Goal: Register for event/course

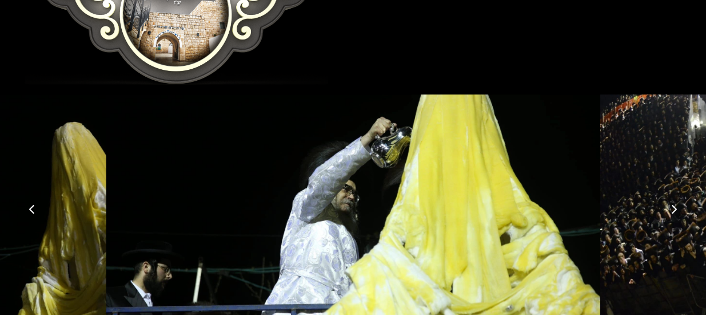
scroll to position [324, 0]
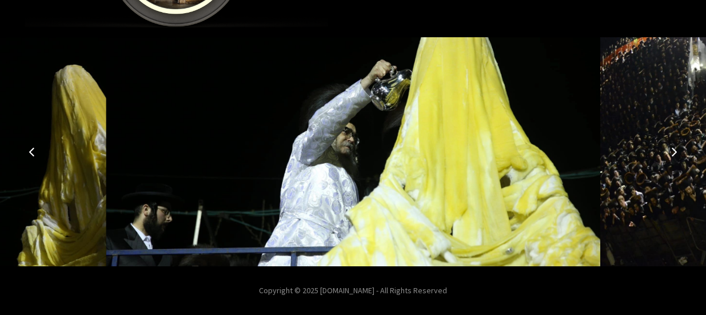
click at [675, 148] on icon "Next image" at bounding box center [674, 151] width 9 height 9
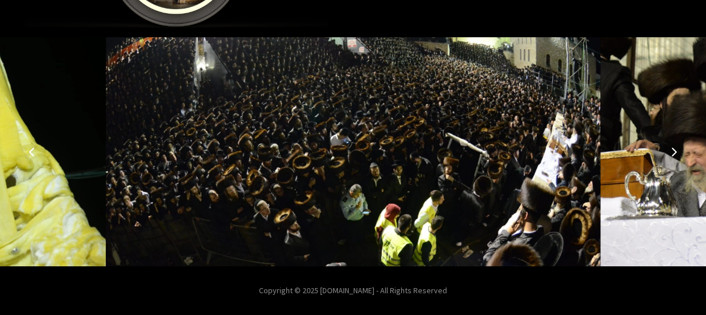
click at [675, 148] on icon "Next image" at bounding box center [674, 151] width 9 height 9
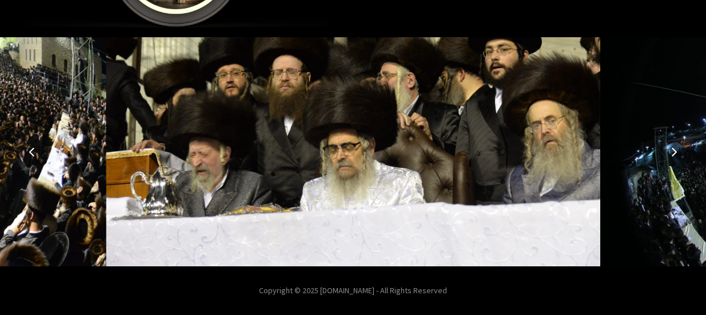
click at [675, 148] on icon "Next image" at bounding box center [674, 151] width 9 height 9
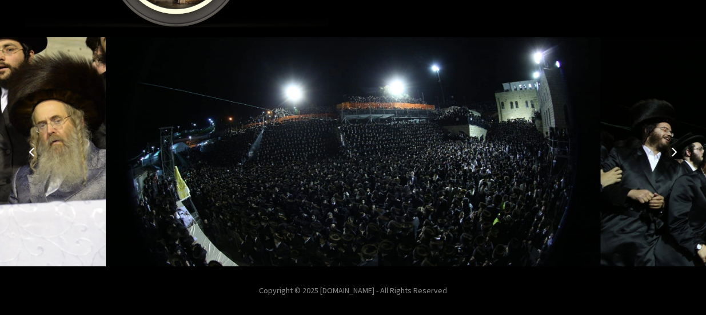
click at [675, 148] on icon "Next image" at bounding box center [674, 151] width 9 height 9
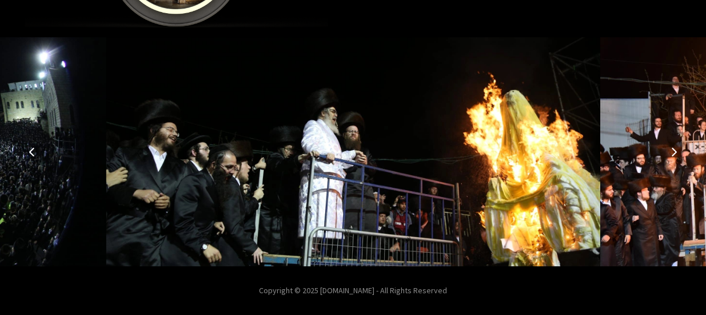
click at [671, 149] on icon "Next image" at bounding box center [674, 151] width 9 height 9
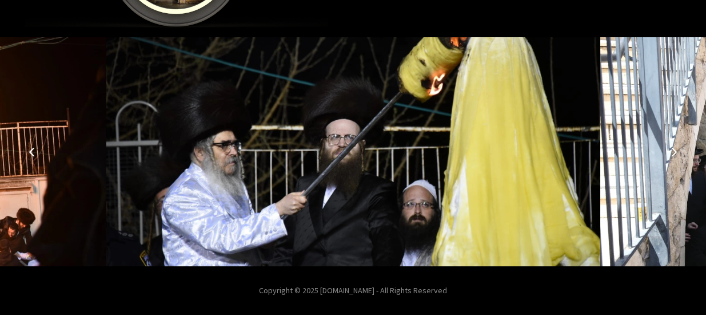
click at [34, 152] on icon "Previous image" at bounding box center [31, 151] width 9 height 9
click at [30, 150] on icon "Previous image" at bounding box center [31, 151] width 9 height 9
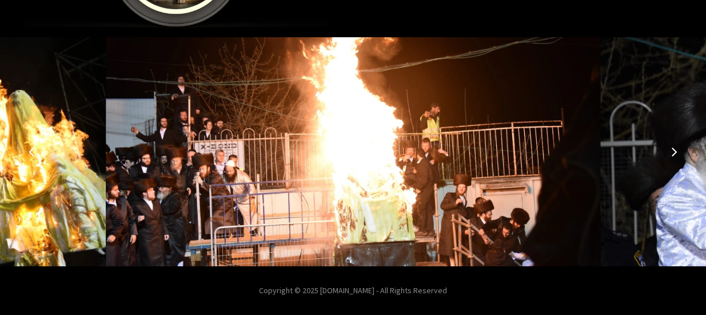
click at [674, 147] on icon "Next image" at bounding box center [674, 151] width 9 height 9
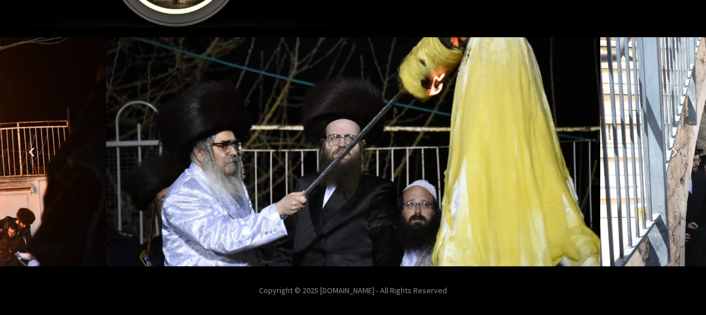
click at [674, 147] on icon "Next image" at bounding box center [674, 151] width 9 height 9
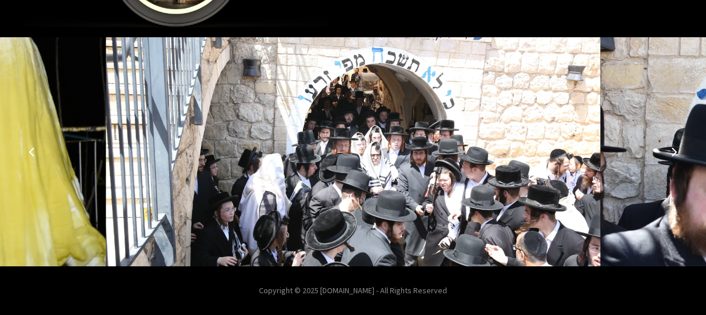
click at [674, 147] on icon "Next image" at bounding box center [674, 151] width 9 height 9
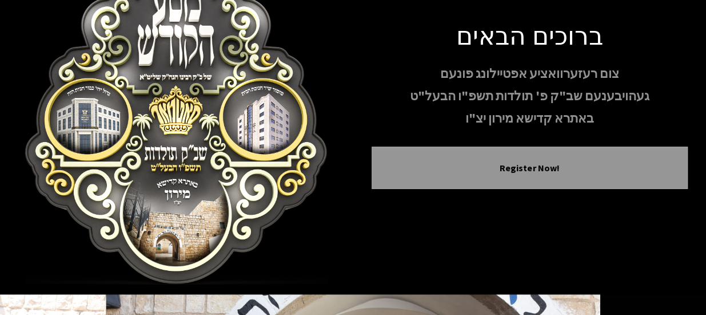
scroll to position [0, 0]
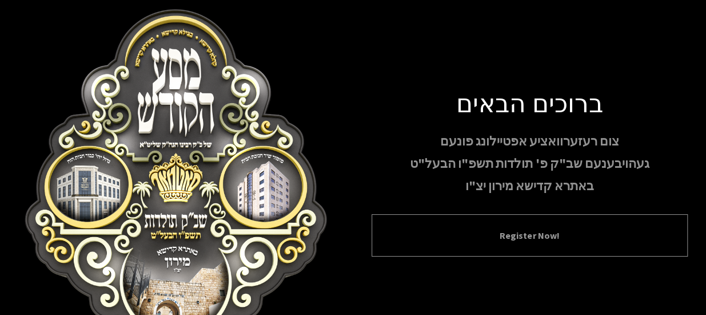
click at [629, 223] on div "Register Now!" at bounding box center [530, 235] width 317 height 42
click at [555, 241] on button "Register Now!" at bounding box center [530, 235] width 288 height 14
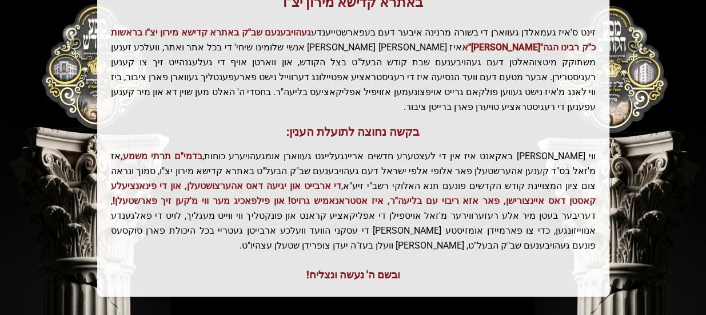
scroll to position [348, 0]
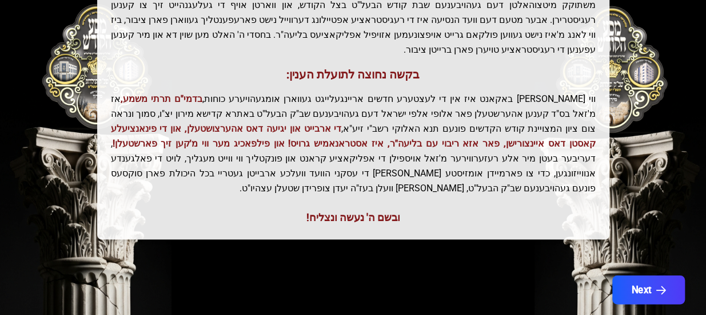
click at [657, 285] on icon "button" at bounding box center [662, 290] width 10 height 10
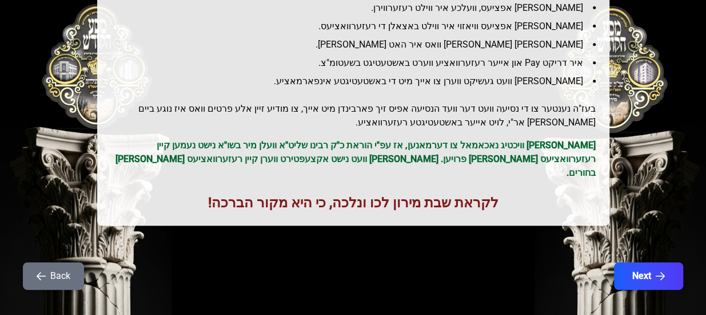
scroll to position [239, 0]
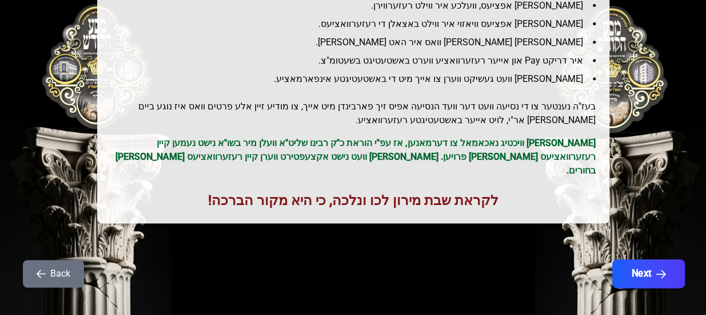
click at [666, 265] on button "Next" at bounding box center [649, 273] width 73 height 29
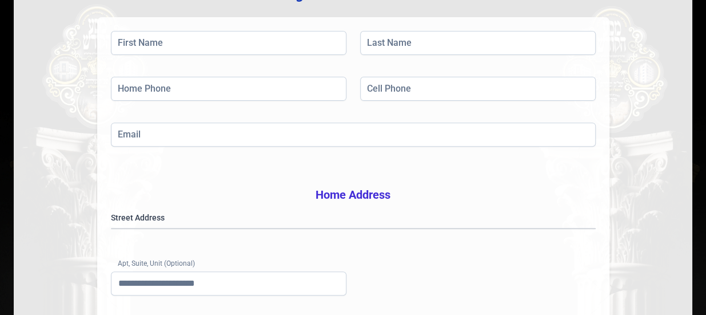
scroll to position [0, 0]
